Goal: Information Seeking & Learning: Learn about a topic

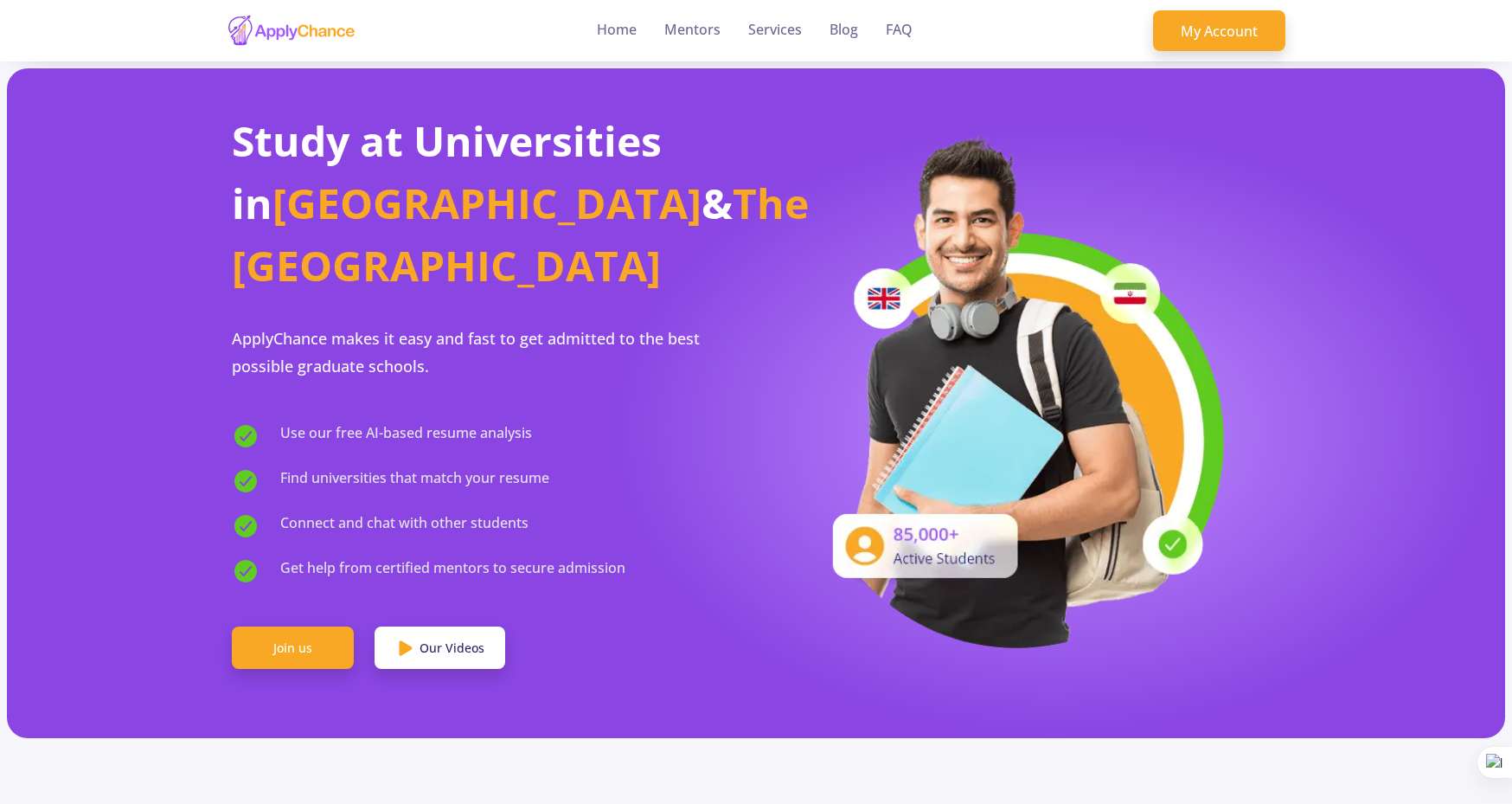
click at [304, 627] on link "Join us" at bounding box center [292, 648] width 122 height 43
click at [625, 27] on link "Home" at bounding box center [617, 31] width 40 height 61
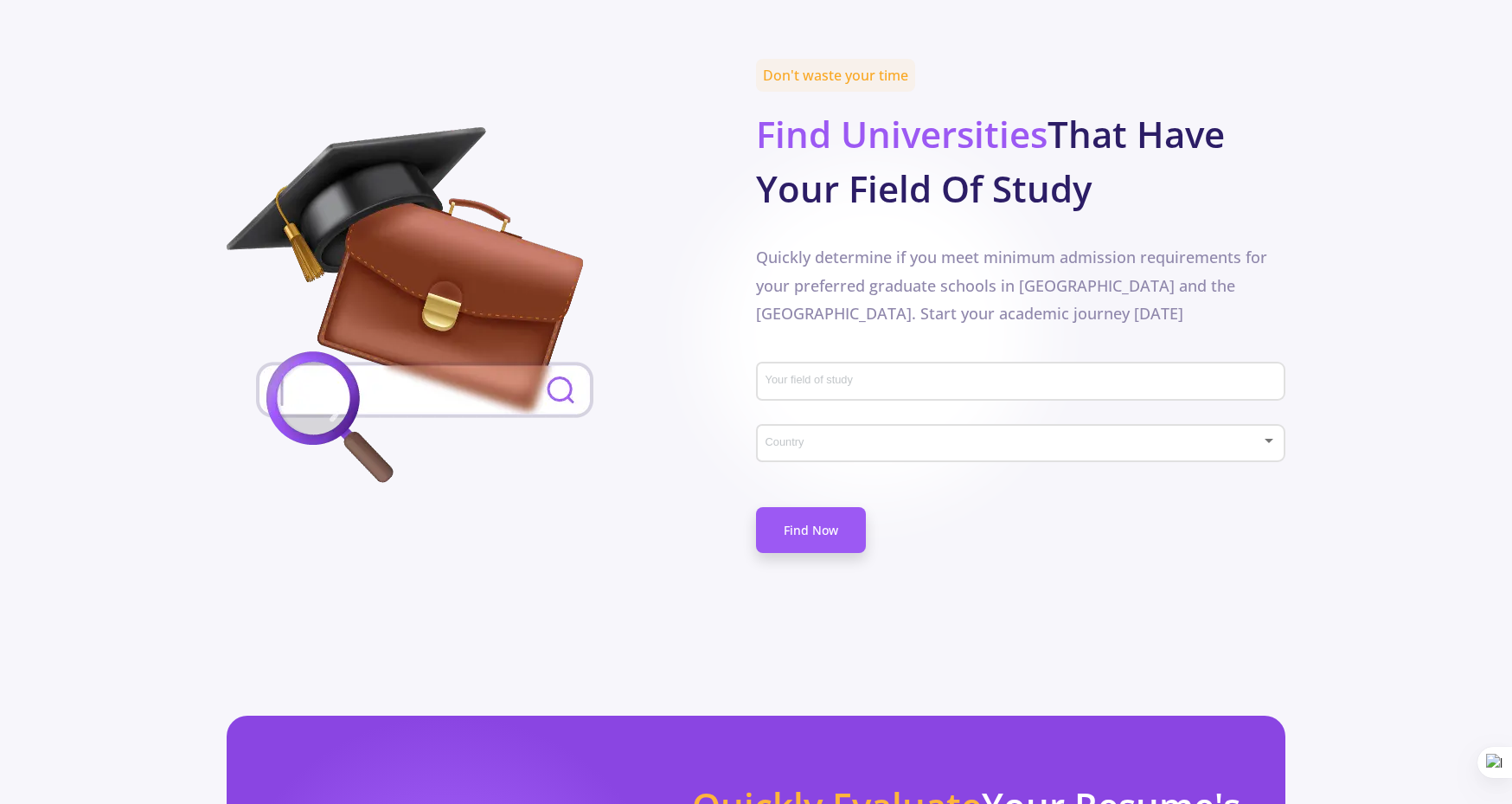
scroll to position [798, 0]
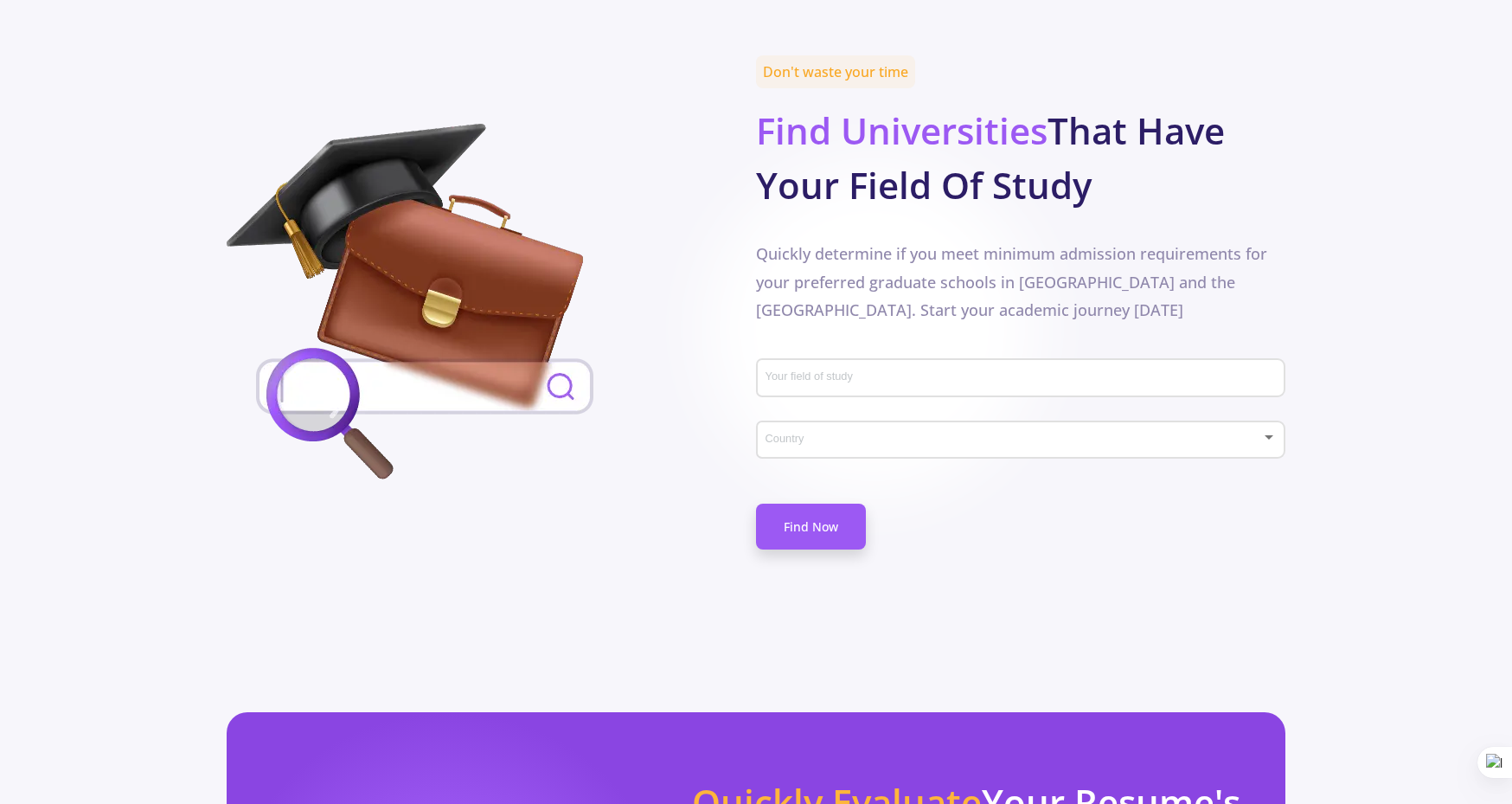
click at [847, 352] on div "Your field of study" at bounding box center [1021, 375] width 513 height 45
type input "data"
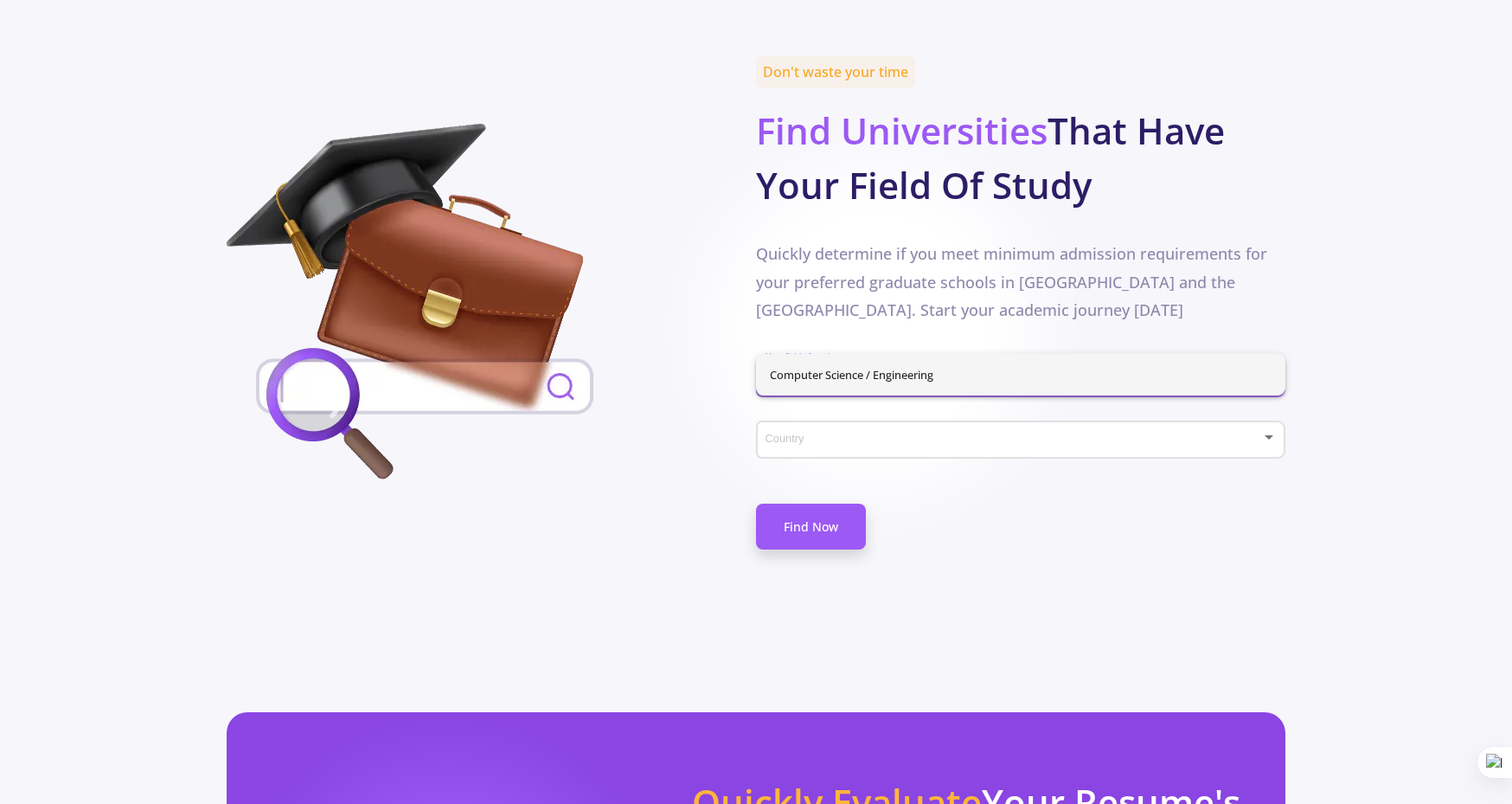
type input "comp"
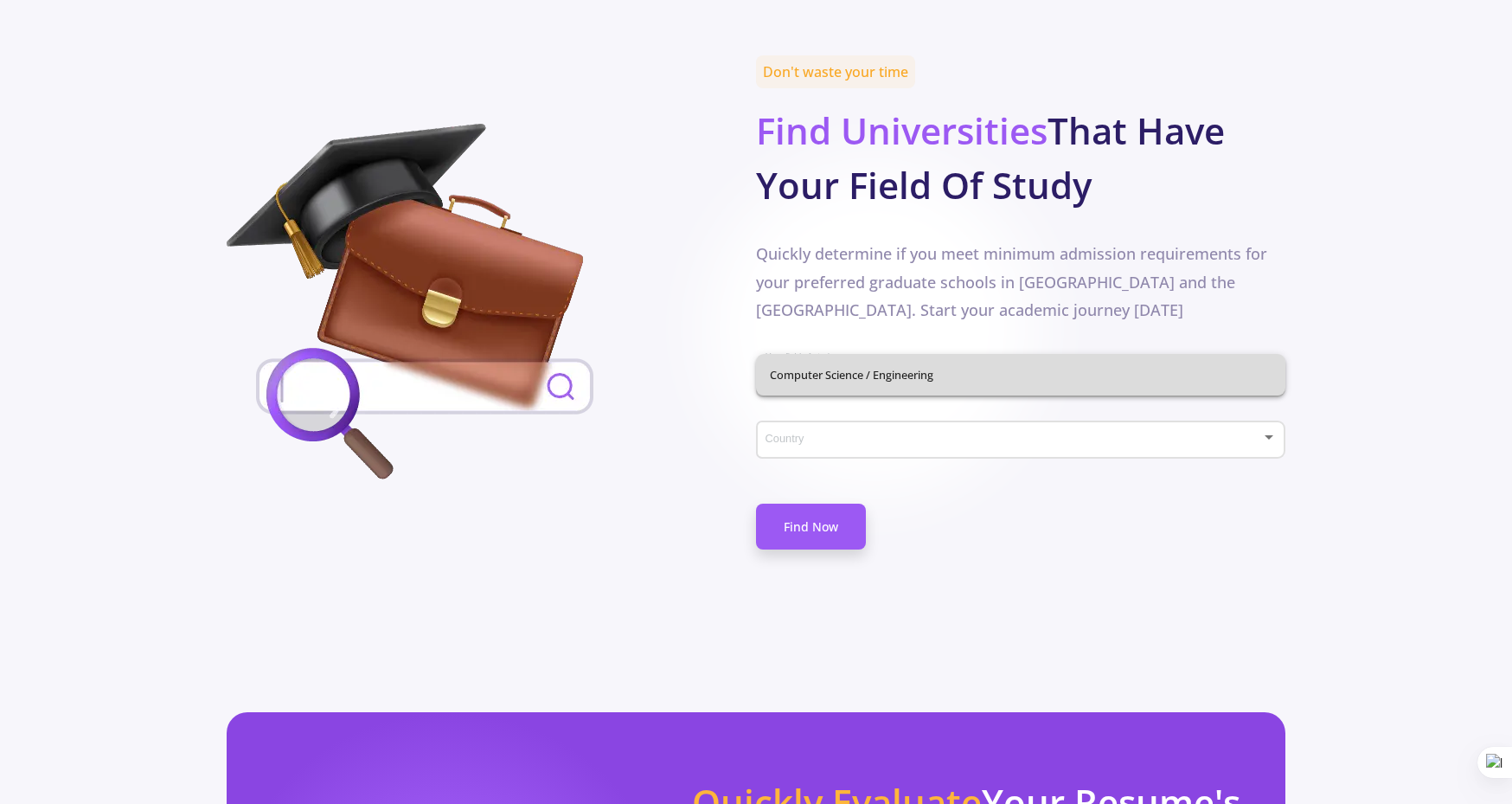
click at [878, 378] on div "Computer Science / Engineering" at bounding box center [1021, 375] width 530 height 41
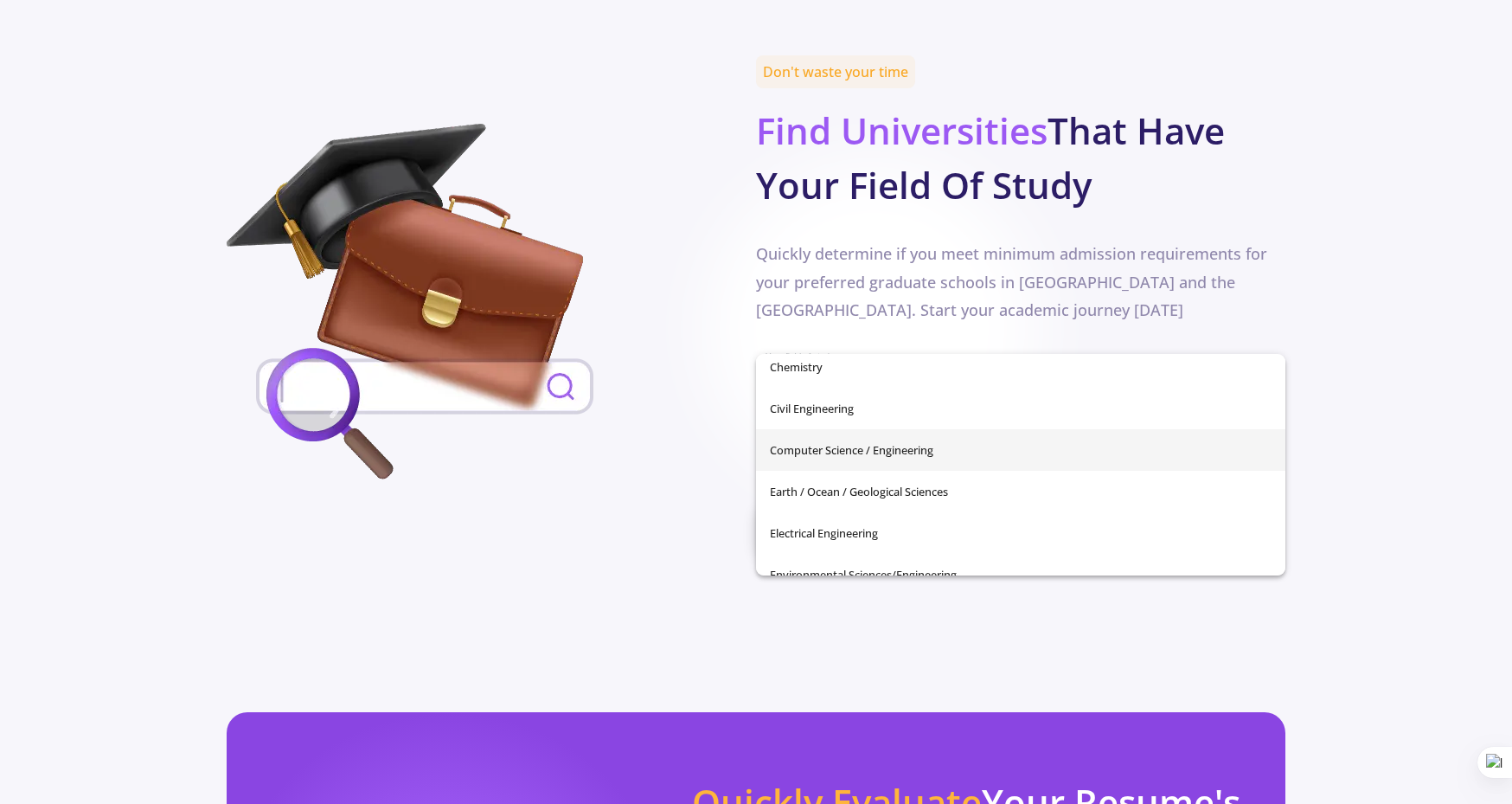
scroll to position [219, 0]
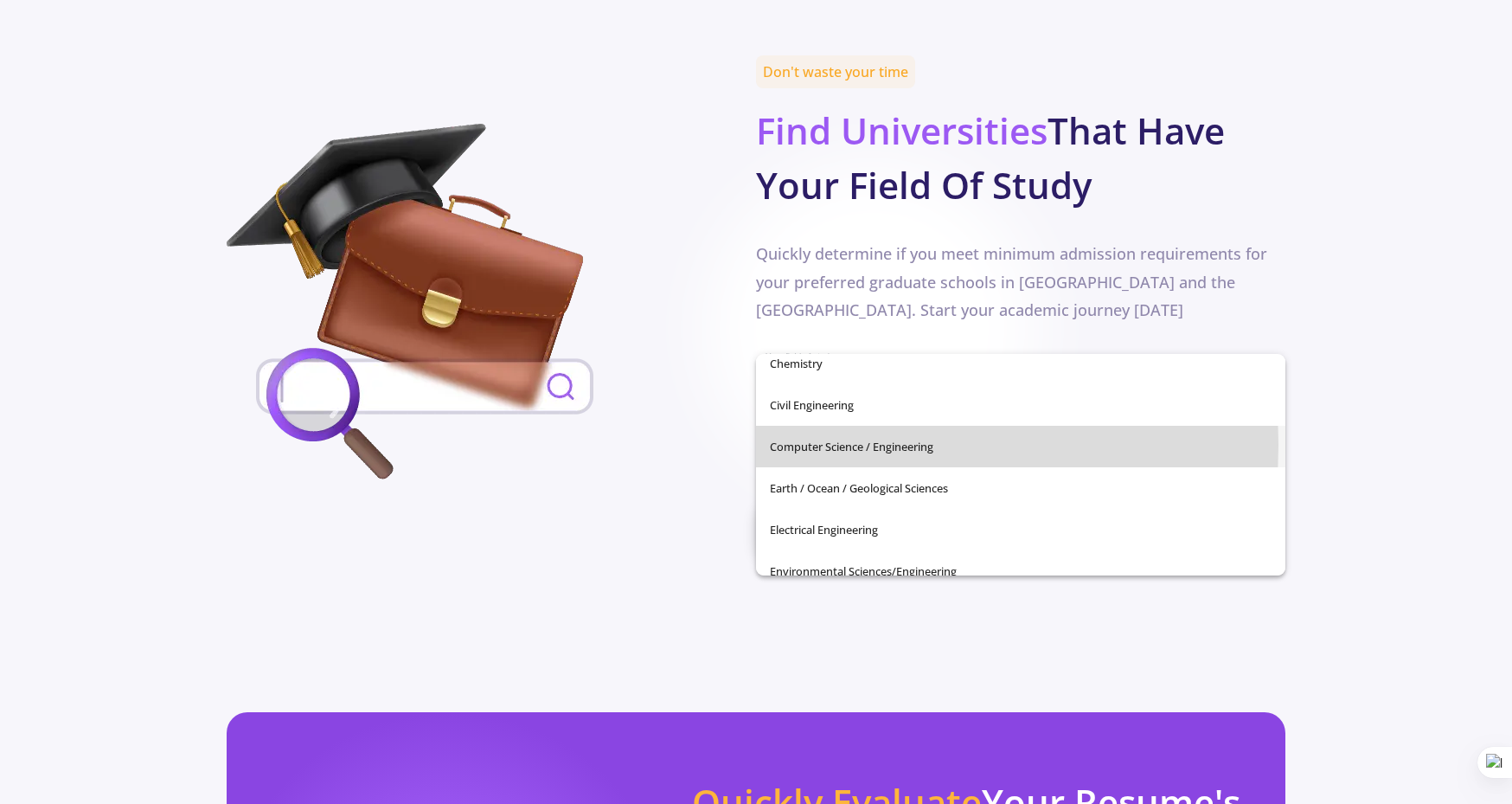
click at [839, 444] on span "Computer Science / Engineering" at bounding box center [1020, 447] width 502 height 41
type input "Computer Science / Engineering"
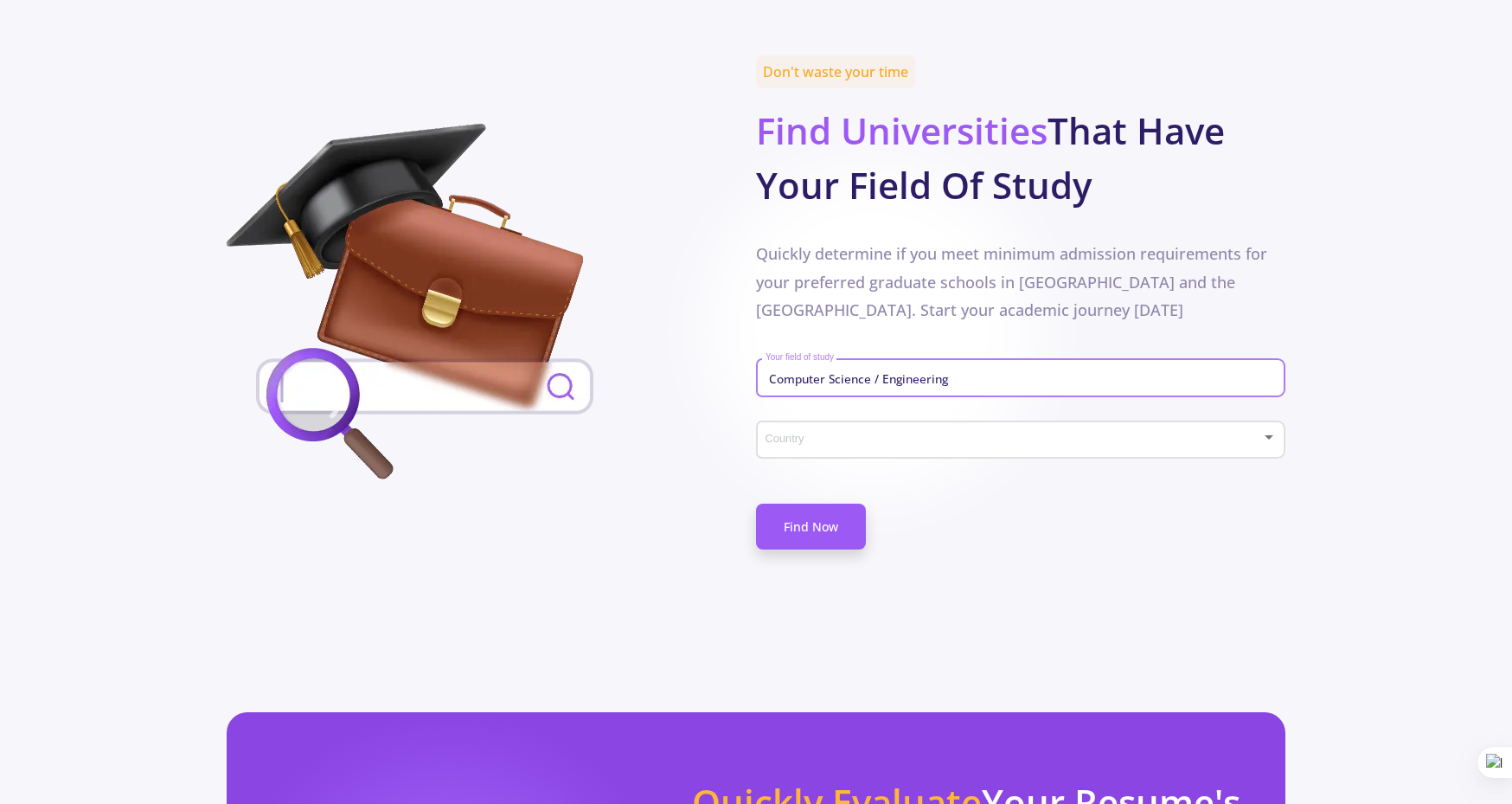
click at [826, 434] on div at bounding box center [1013, 440] width 497 height 13
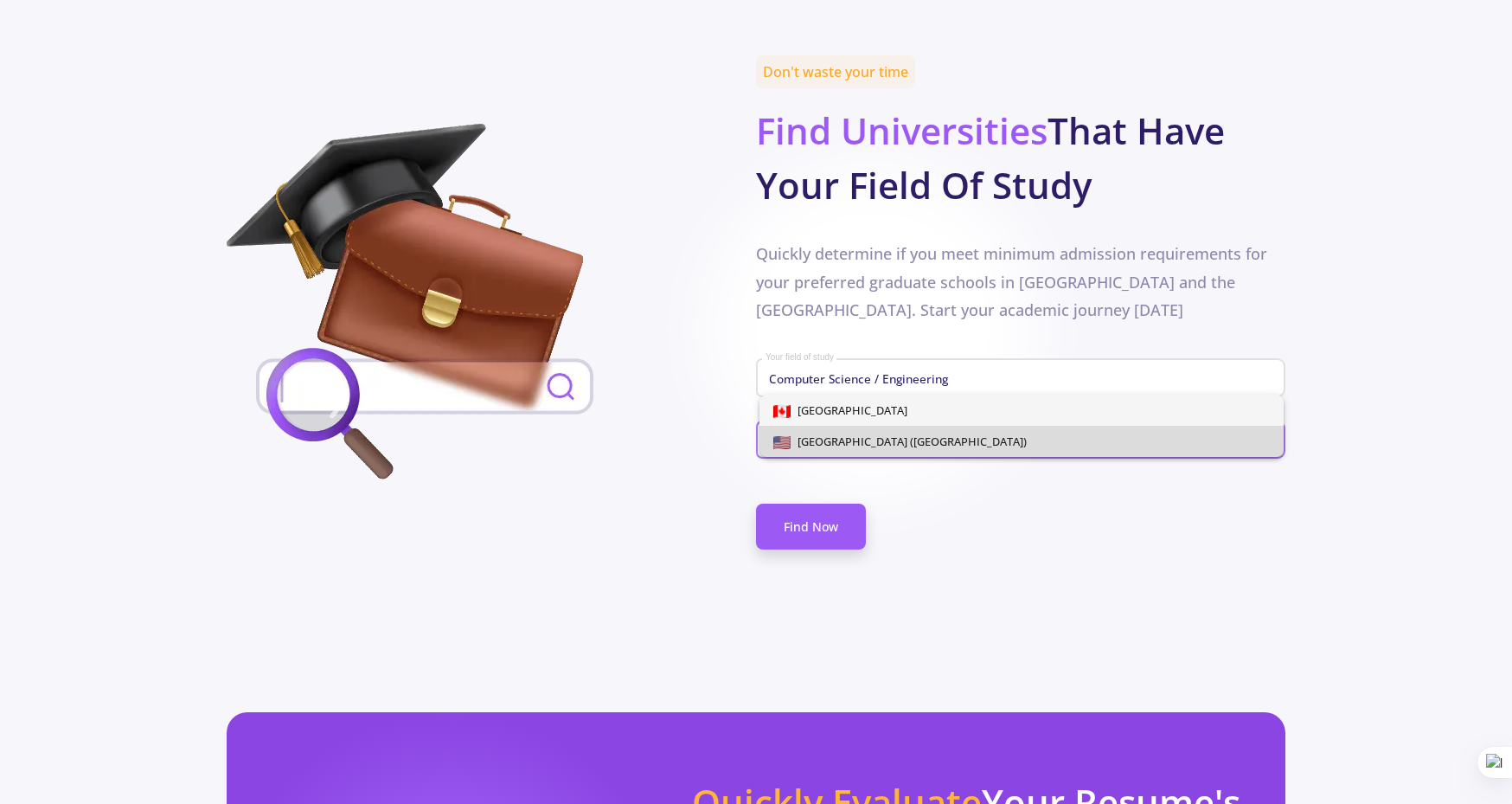
click at [831, 440] on span "[GEOGRAPHIC_DATA] ([GEOGRAPHIC_DATA])" at bounding box center [909, 440] width 236 height 15
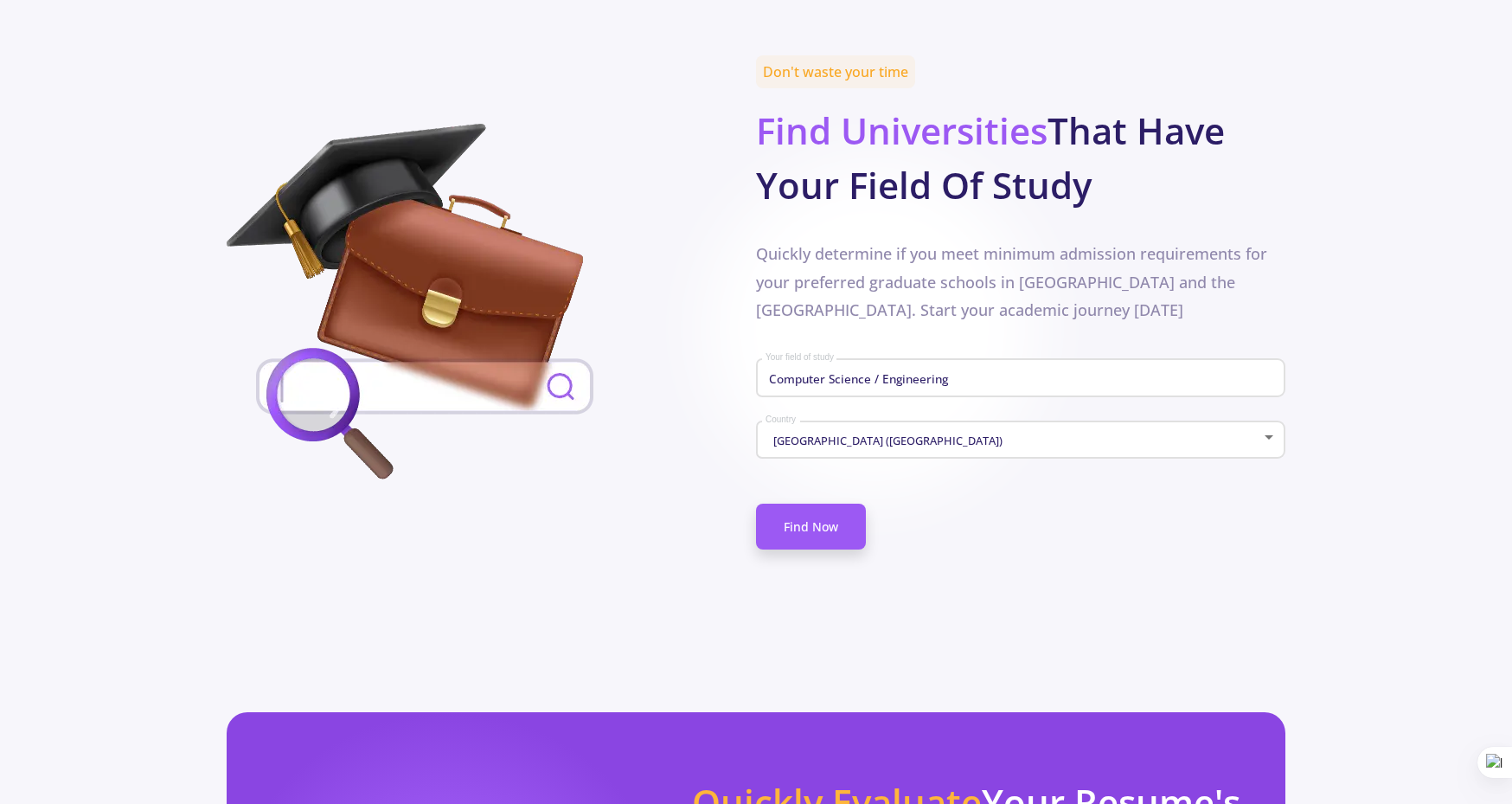
click at [821, 503] on link "Find Now" at bounding box center [811, 526] width 110 height 46
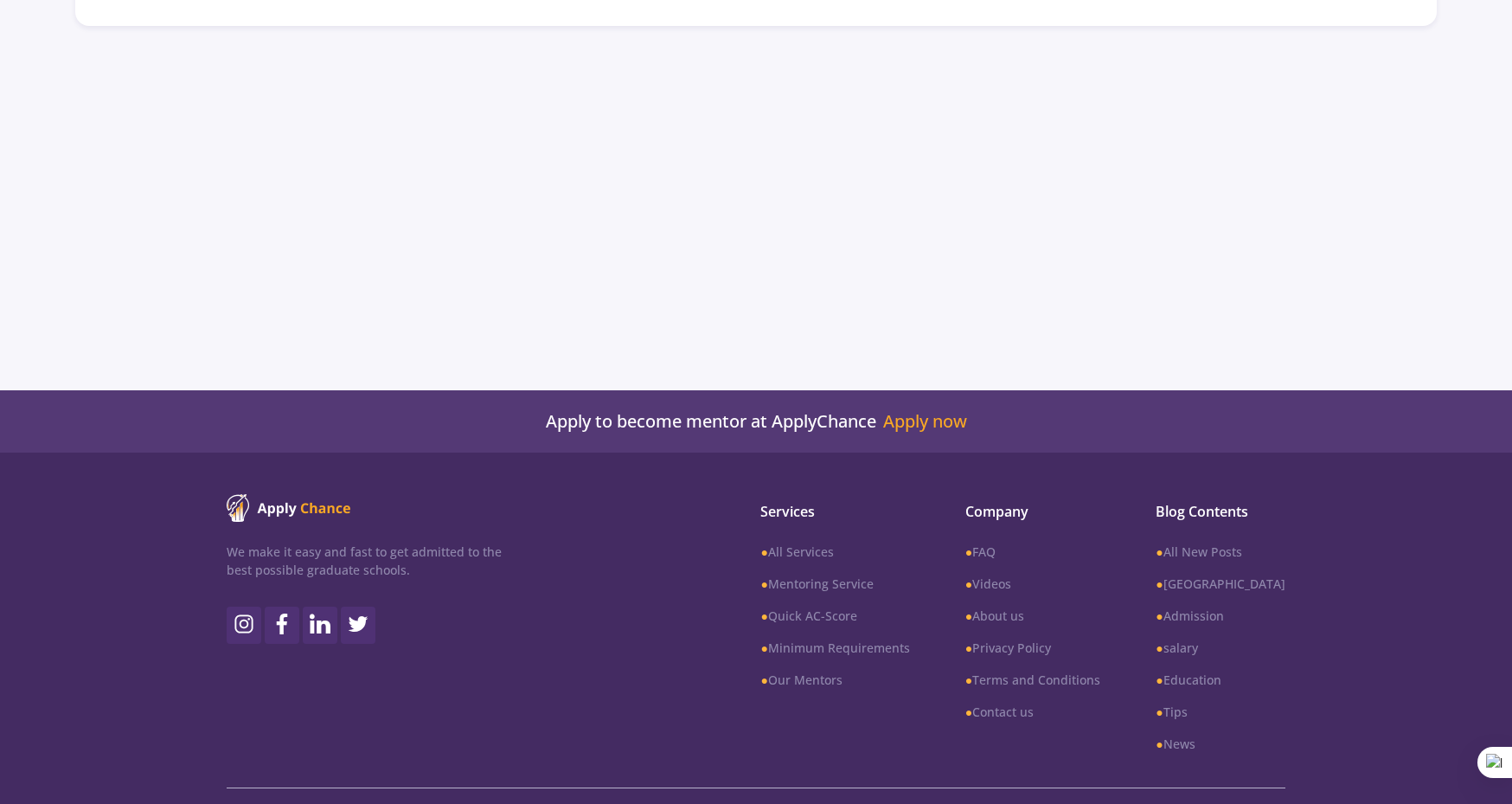
scroll to position [446, 0]
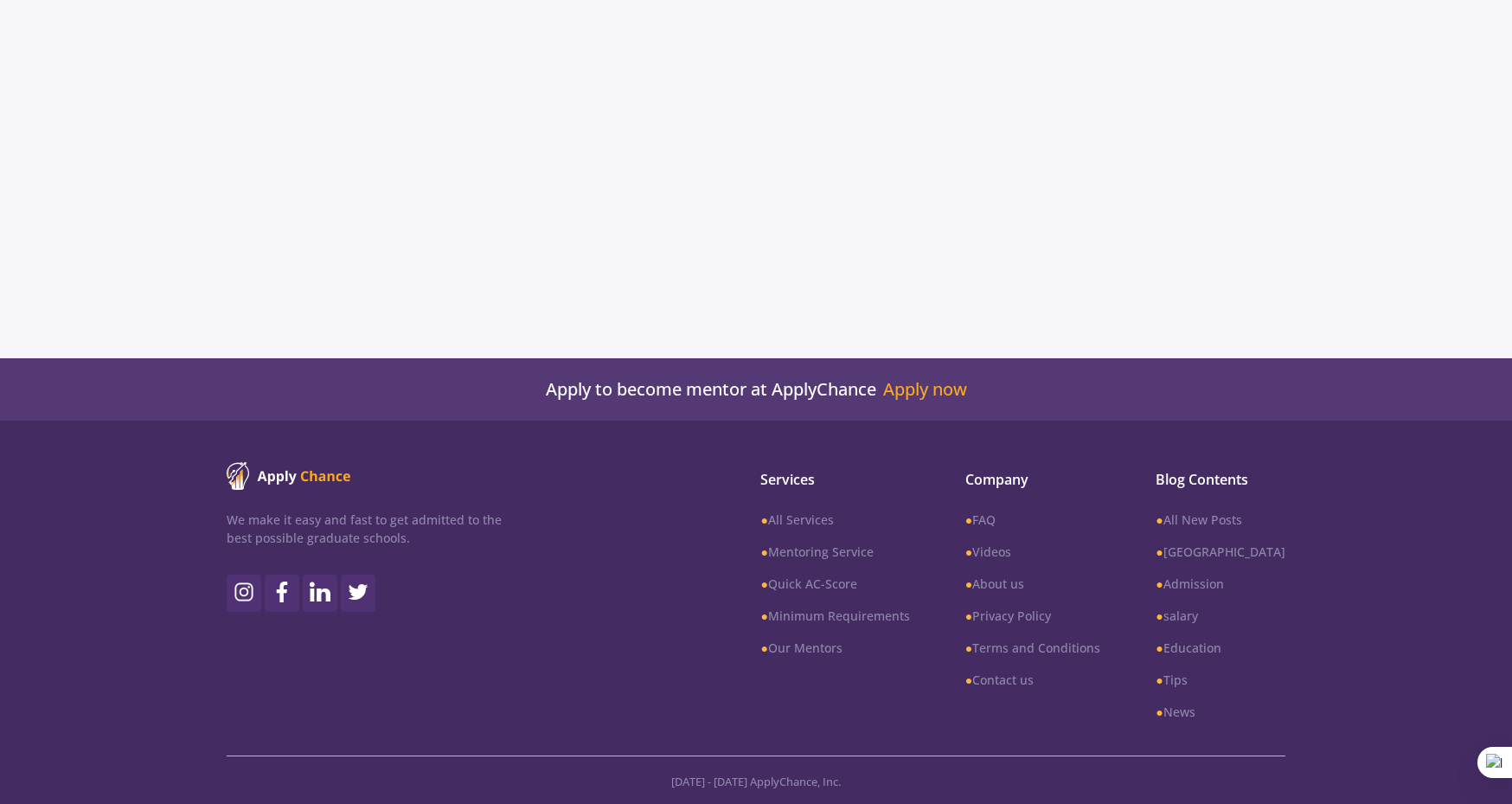
type input "Computer Science / Engineering"
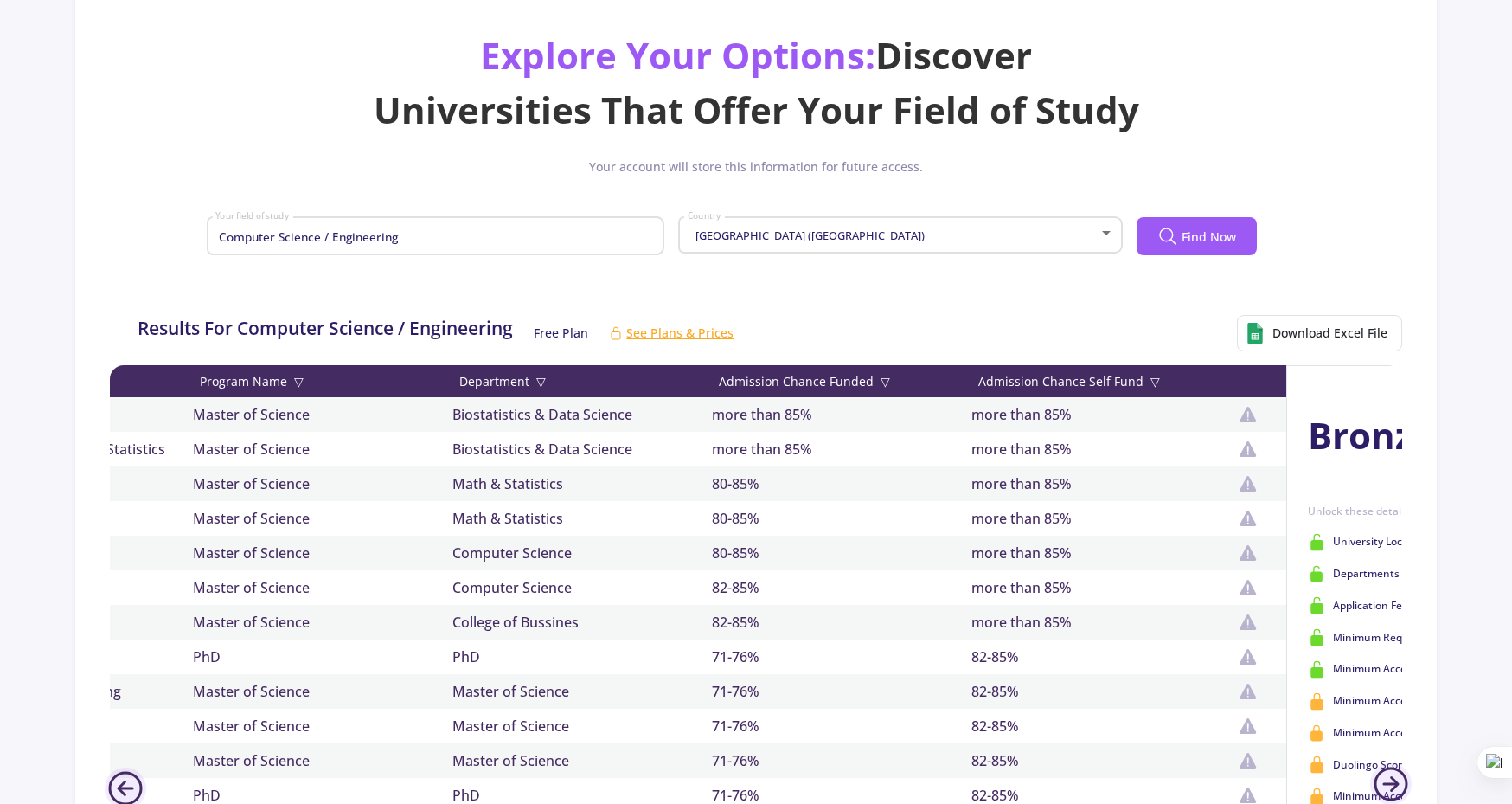
scroll to position [140, 0]
click at [543, 380] on span "▽" at bounding box center [541, 380] width 10 height 18
click at [543, 380] on icon at bounding box center [546, 379] width 14 height 14
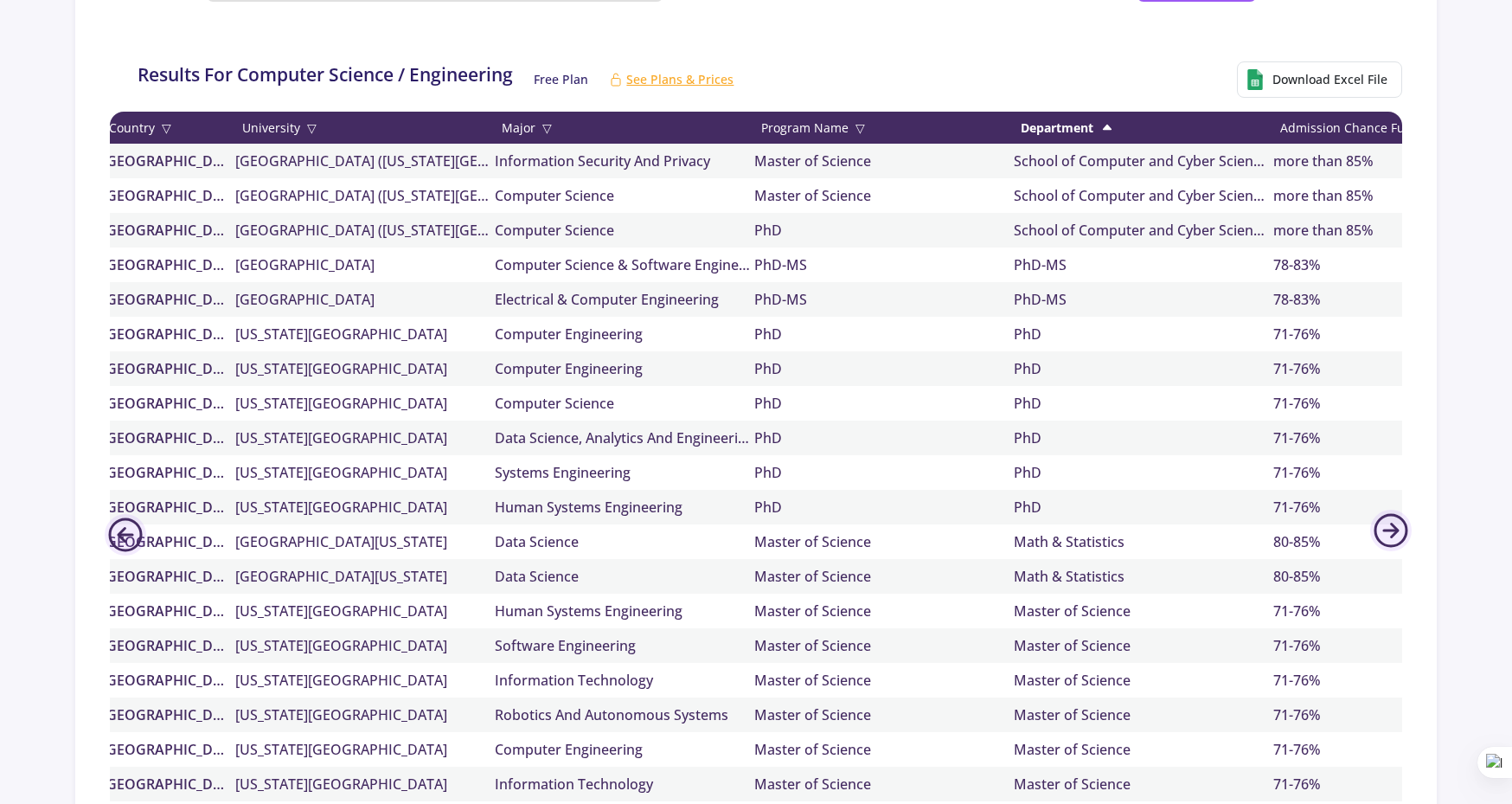
scroll to position [0, 40]
